Goal: Task Accomplishment & Management: Manage account settings

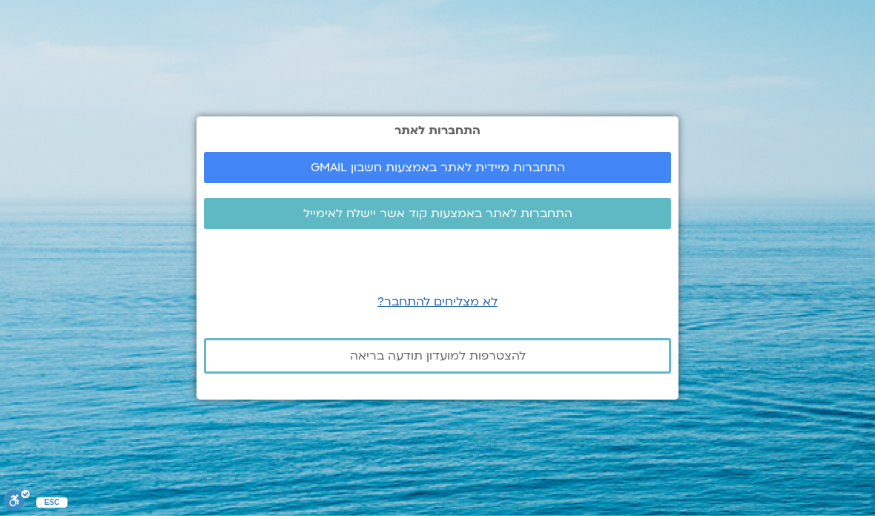
click at [610, 183] on link "התחברות מיידית לאתר באמצעות חשבון GMAIL" at bounding box center [437, 167] width 467 height 31
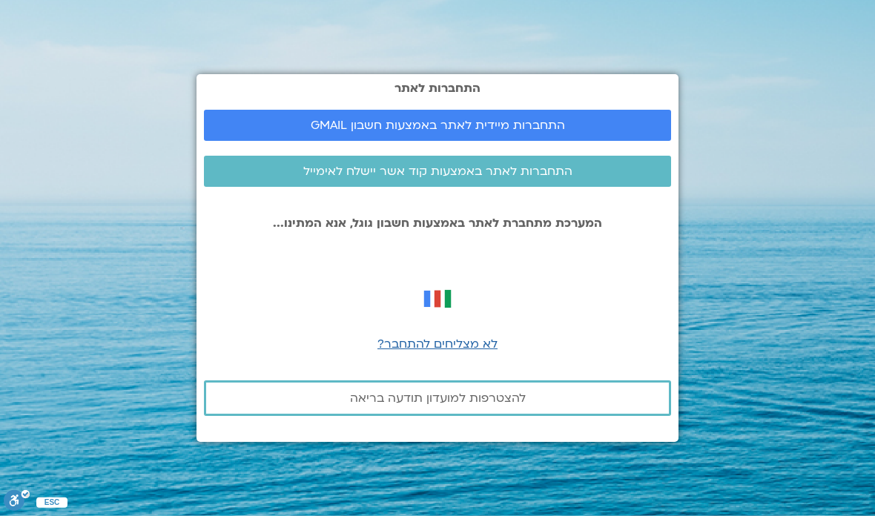
click at [609, 141] on link "התחברות מיידית לאתר באמצעות חשבון GMAIL" at bounding box center [437, 125] width 467 height 31
click at [559, 132] on span "התחברות מיידית לאתר באמצעות חשבון GMAIL" at bounding box center [438, 125] width 254 height 13
click at [602, 141] on link "התחברות מיידית לאתר באמצעות חשבון GMAIL" at bounding box center [437, 125] width 467 height 31
click at [471, 352] on span "לא מצליחים להתחבר?" at bounding box center [437, 344] width 120 height 16
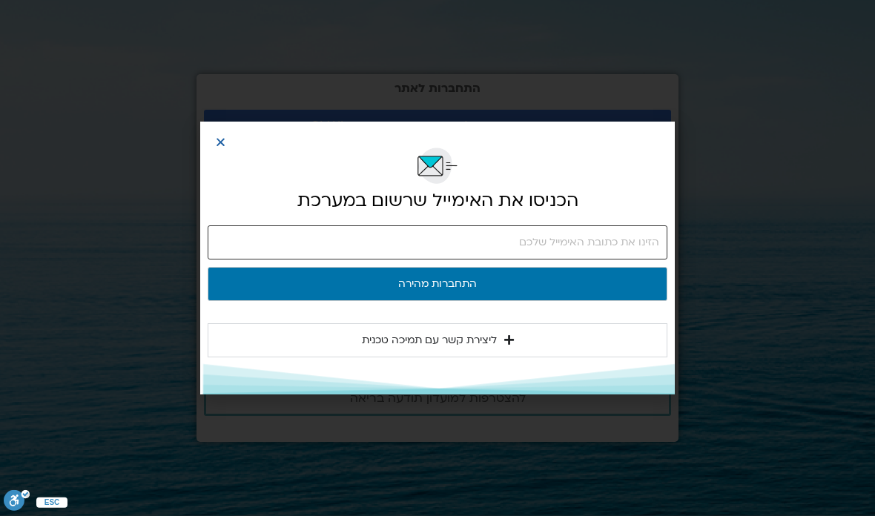
click at [611, 239] on input "email" at bounding box center [438, 242] width 460 height 34
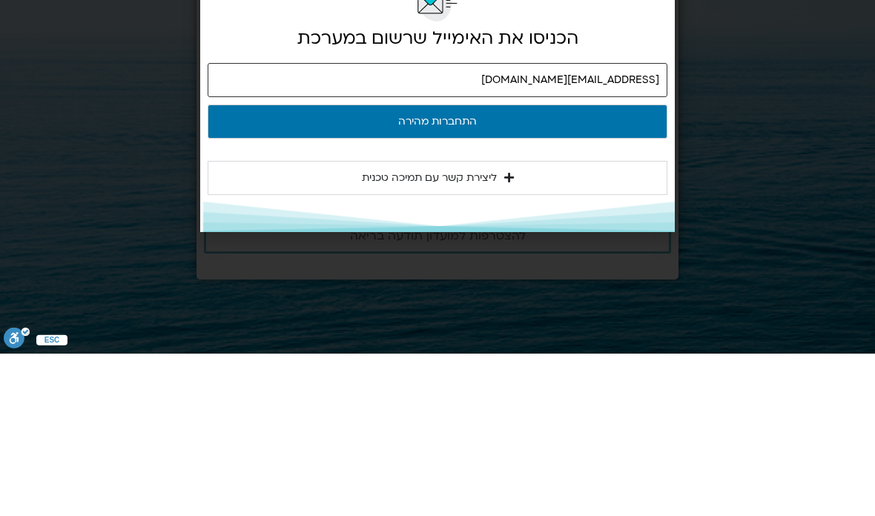
type input "oronmi56@gmail.com"
click at [540, 267] on button "התחברות מהירה" at bounding box center [438, 284] width 460 height 34
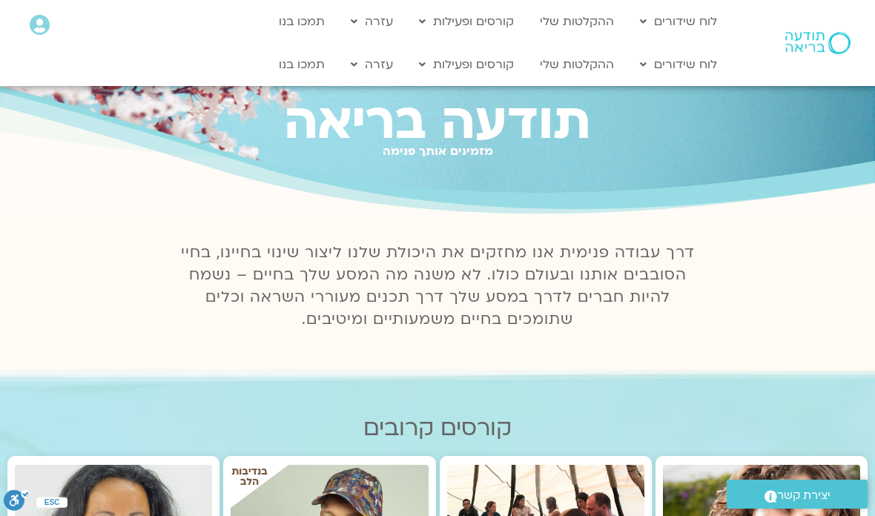
click at [745, 93] on link "לוח שידורים יומי" at bounding box center [713, 96] width 163 height 34
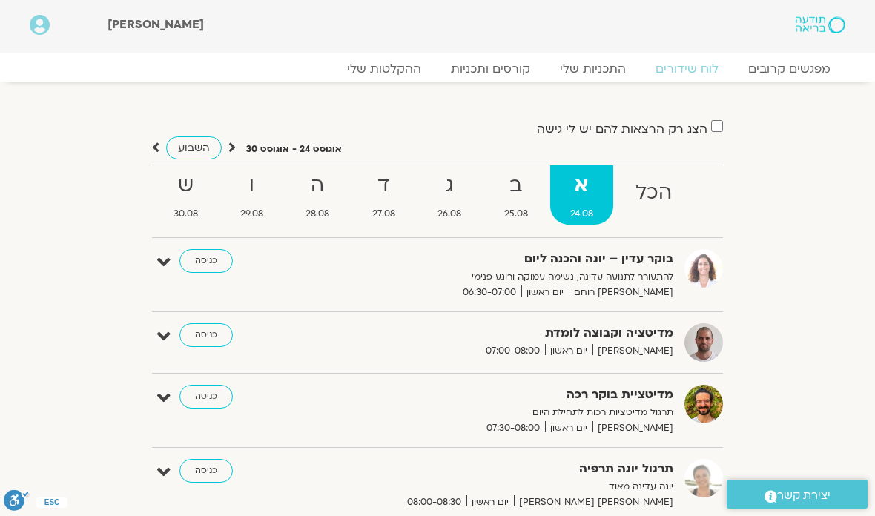
click at [213, 397] on link "כניסה" at bounding box center [205, 397] width 53 height 24
click at [211, 385] on link "כניסה" at bounding box center [205, 397] width 53 height 24
